Goal: Task Accomplishment & Management: Use online tool/utility

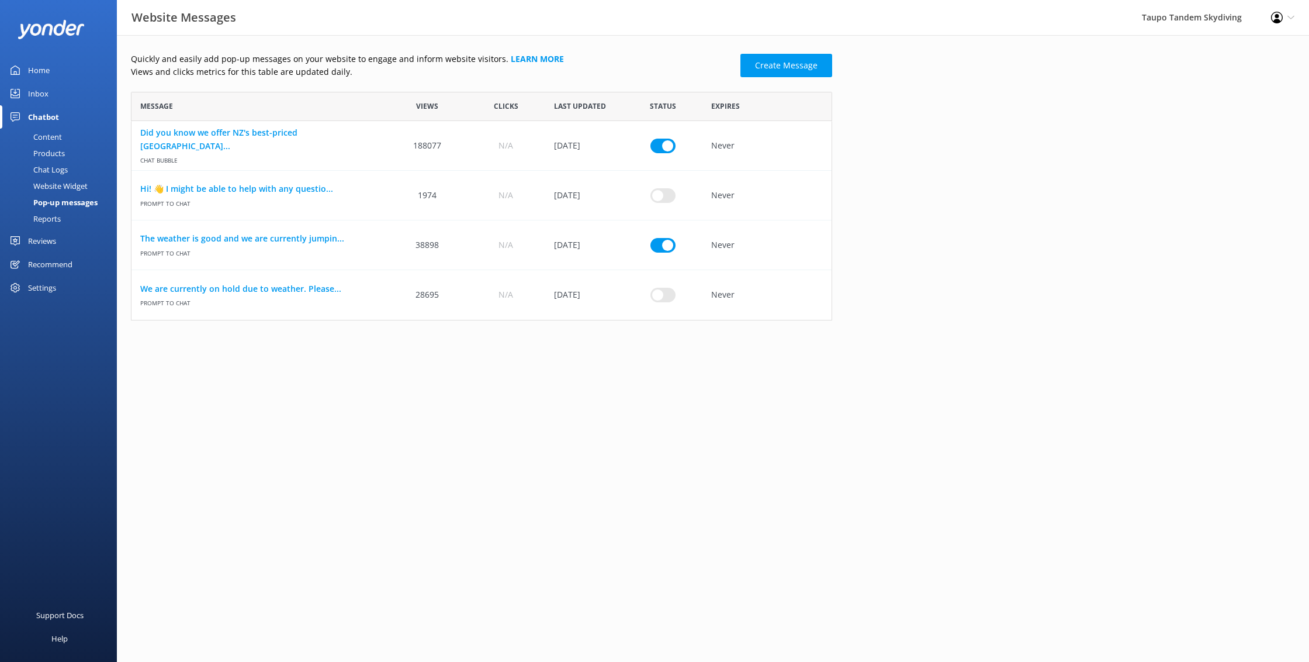
scroll to position [229, 701]
click at [323, 239] on link "The weather is good and we are currently jumpin..." at bounding box center [259, 238] width 239 height 13
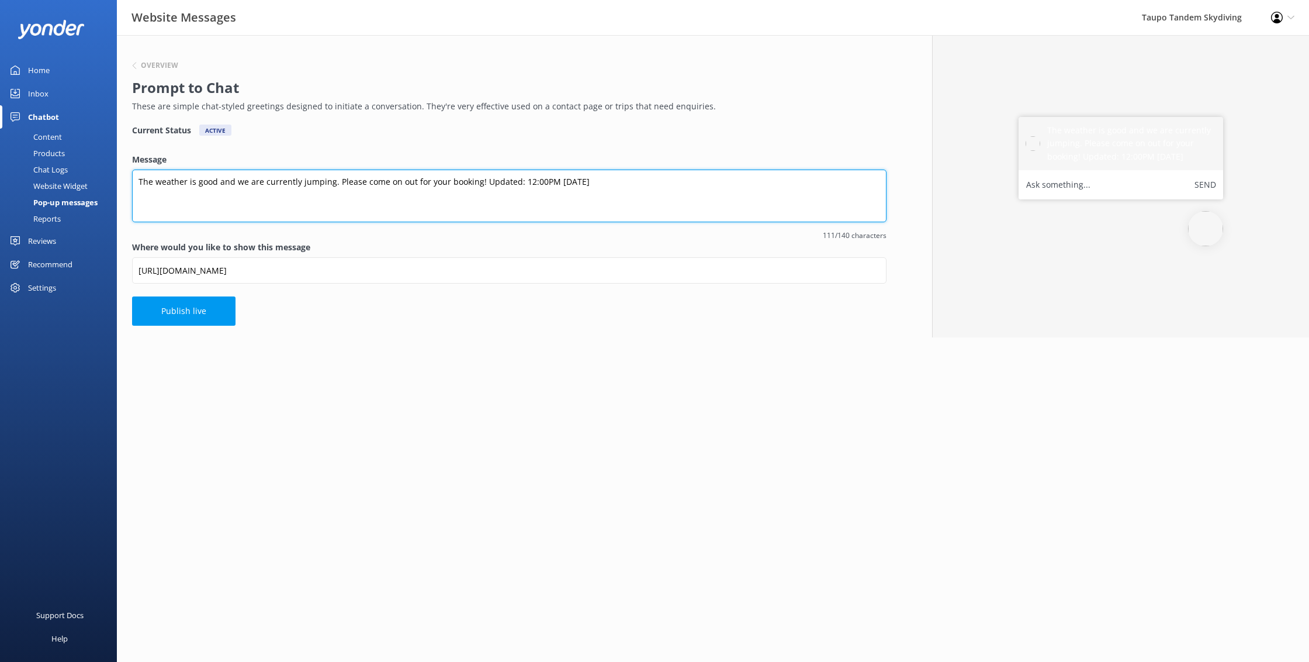
click at [554, 181] on textarea "The weather is good and we are currently jumping. Please come on out for your b…" at bounding box center [509, 196] width 755 height 53
click at [535, 182] on textarea "The weather is good and we are currently jumping. Please come on out for your b…" at bounding box center [509, 196] width 755 height 53
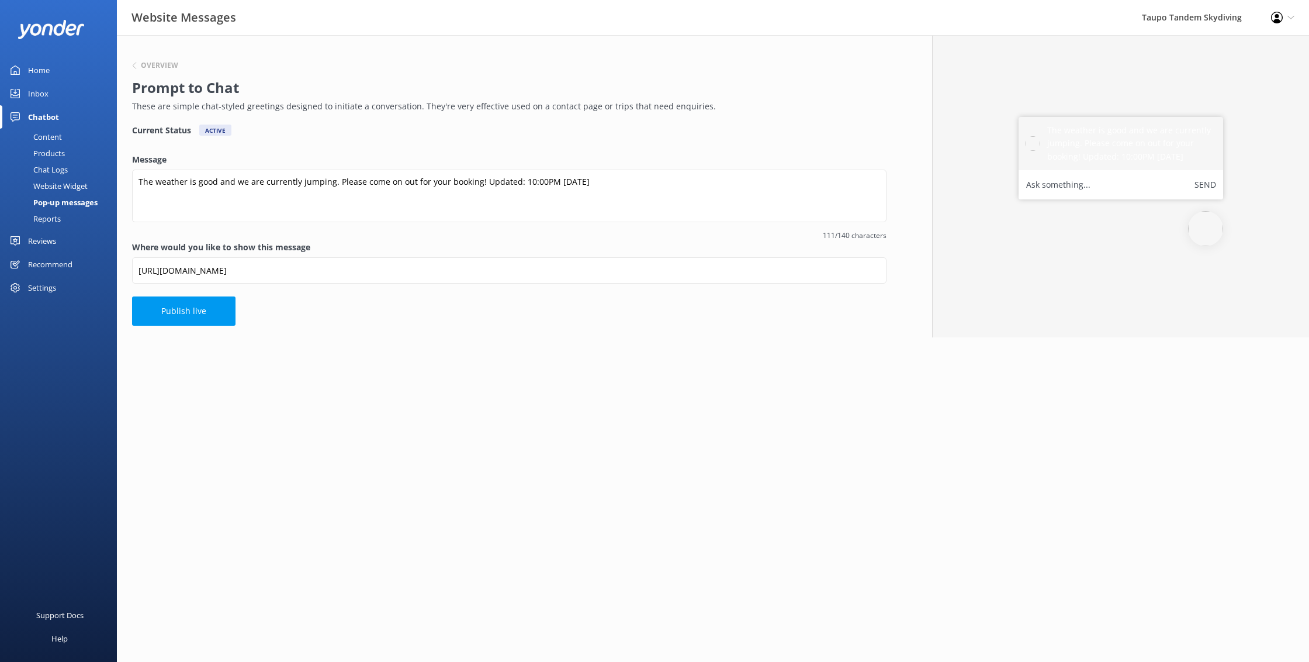
click at [561, 141] on div "Overview Prompt to Chat These are simple chat-styled greetings designed to init…" at bounding box center [509, 186] width 785 height 302
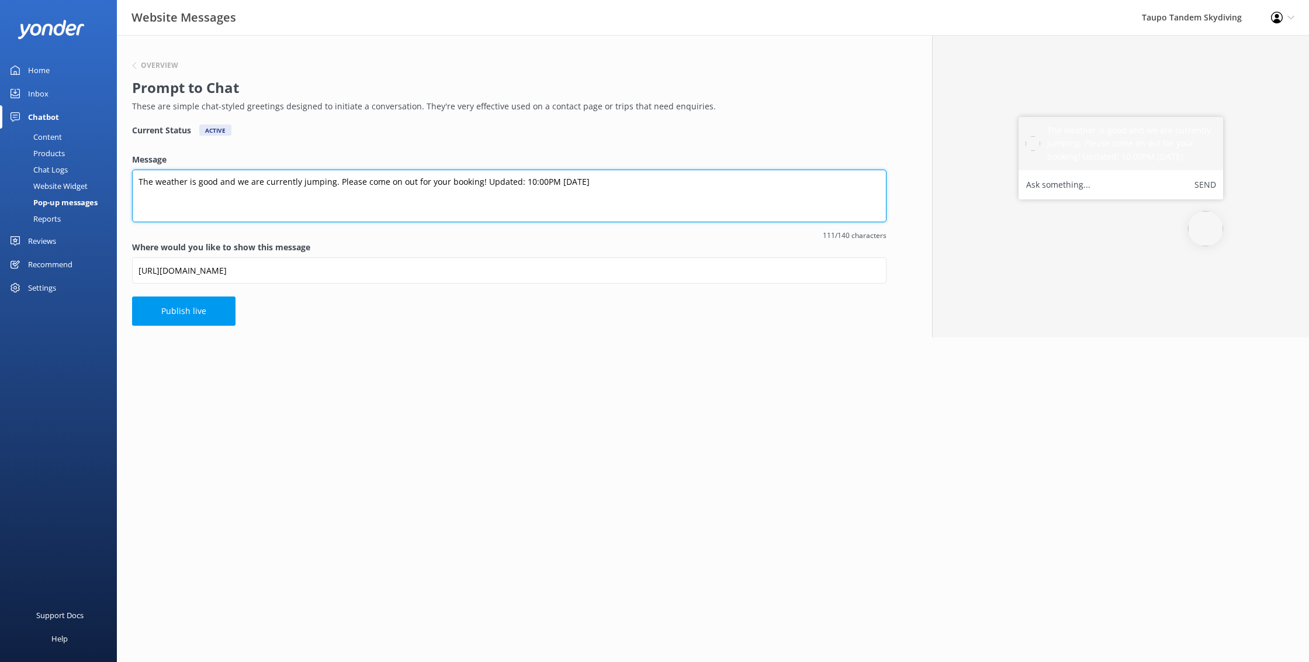
drag, startPoint x: 541, startPoint y: 179, endPoint x: 558, endPoint y: 191, distance: 21.4
click at [542, 180] on textarea "The weather is good and we are currently jumping. Please come on out for your b…" at bounding box center [509, 196] width 755 height 53
type textarea "The weather is good and we are currently jumping. Please come on out for your b…"
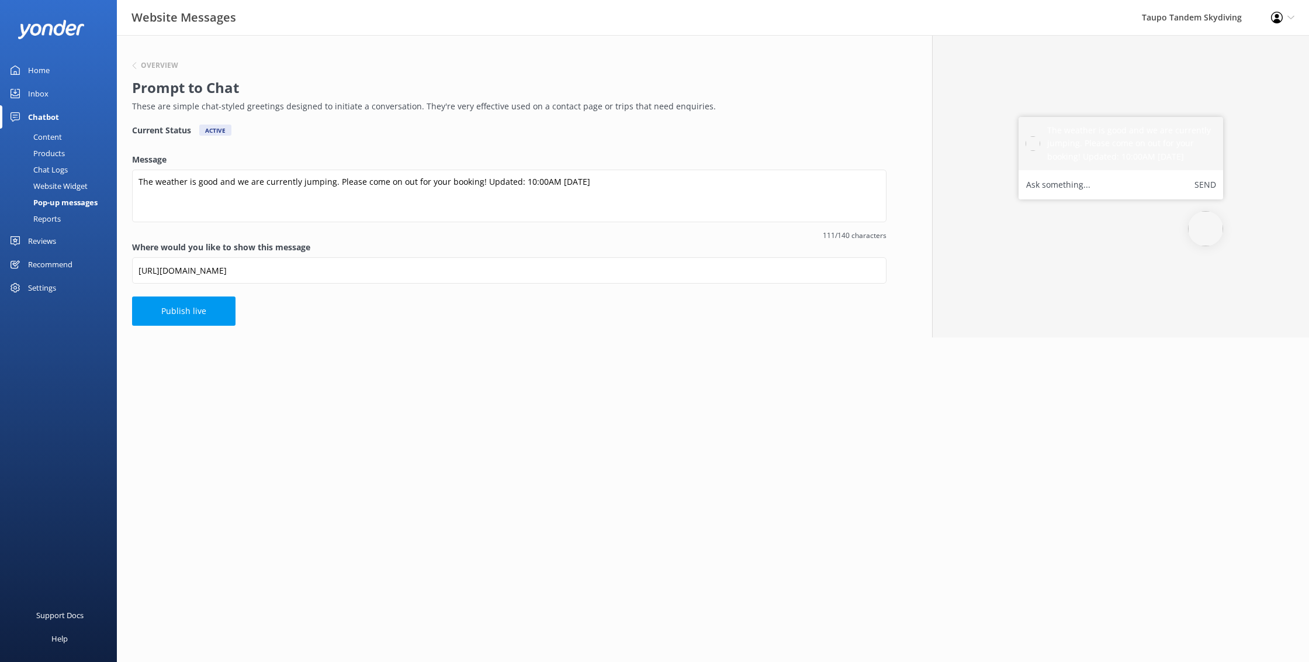
drag, startPoint x: 518, startPoint y: 144, endPoint x: 458, endPoint y: 189, distance: 74.7
click at [518, 144] on div "Overview Prompt to Chat These are simple chat-styled greetings designed to init…" at bounding box center [509, 186] width 785 height 302
click at [168, 305] on button "Publish live" at bounding box center [183, 310] width 103 height 29
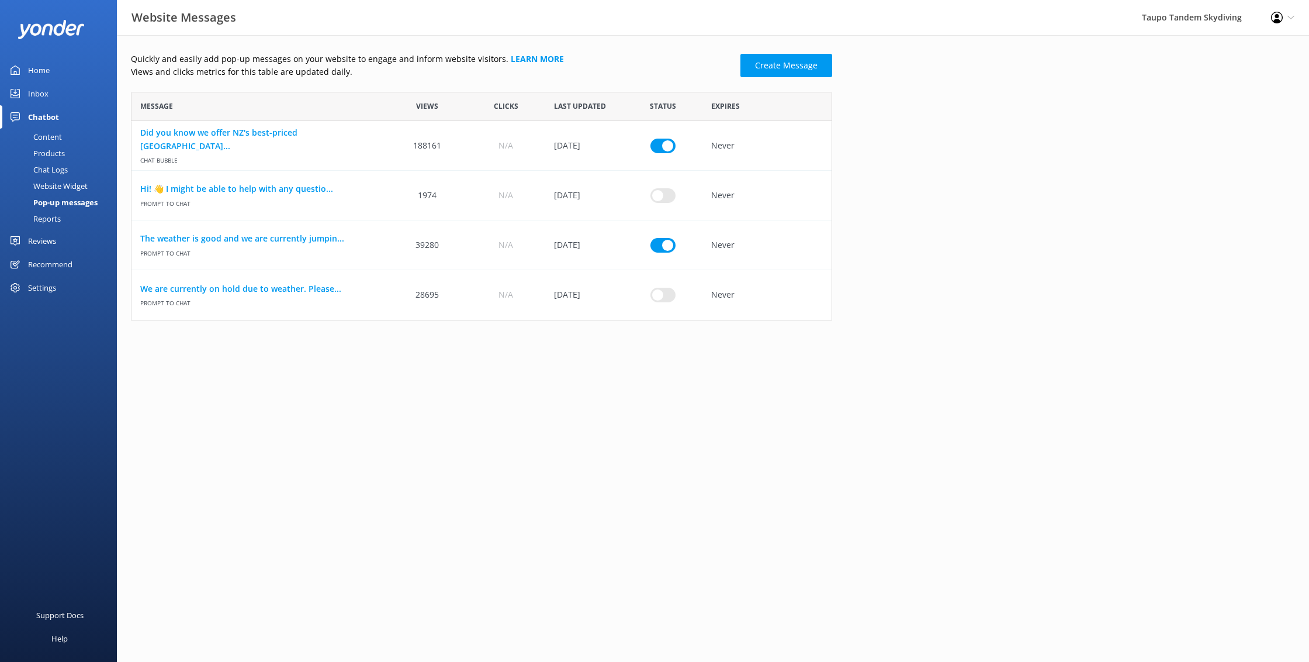
scroll to position [229, 701]
